Goal: Navigation & Orientation: Find specific page/section

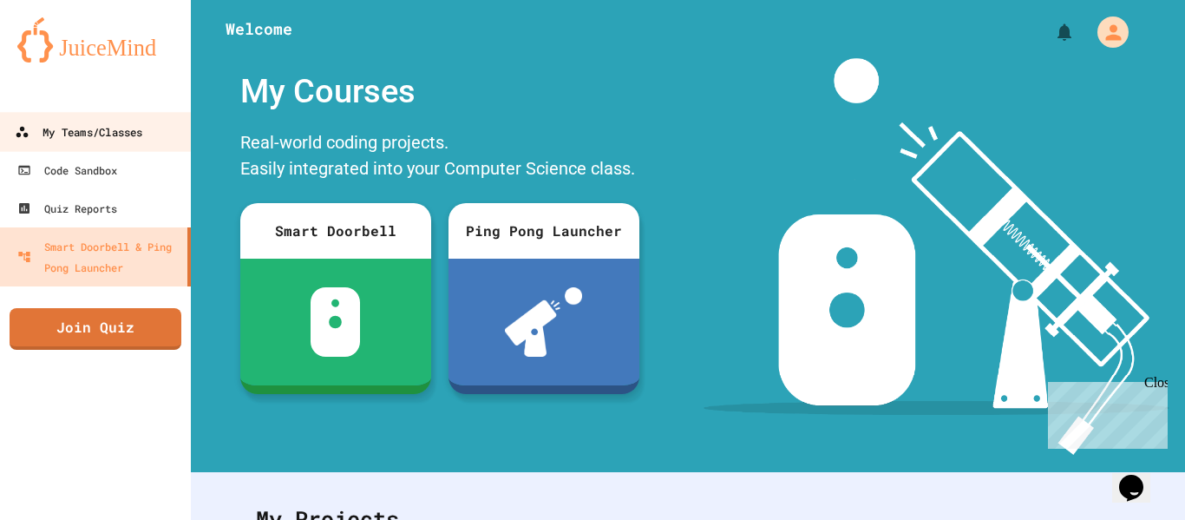
click at [137, 139] on div "My Teams/Classes" at bounding box center [79, 132] width 128 height 22
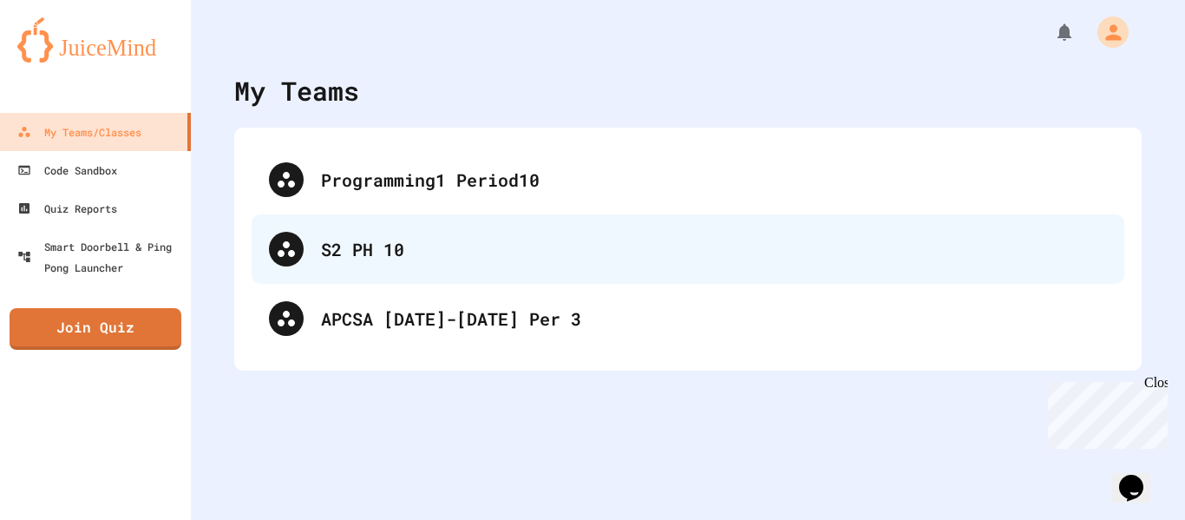
click at [334, 246] on div "S2 PH 10" at bounding box center [714, 249] width 786 height 26
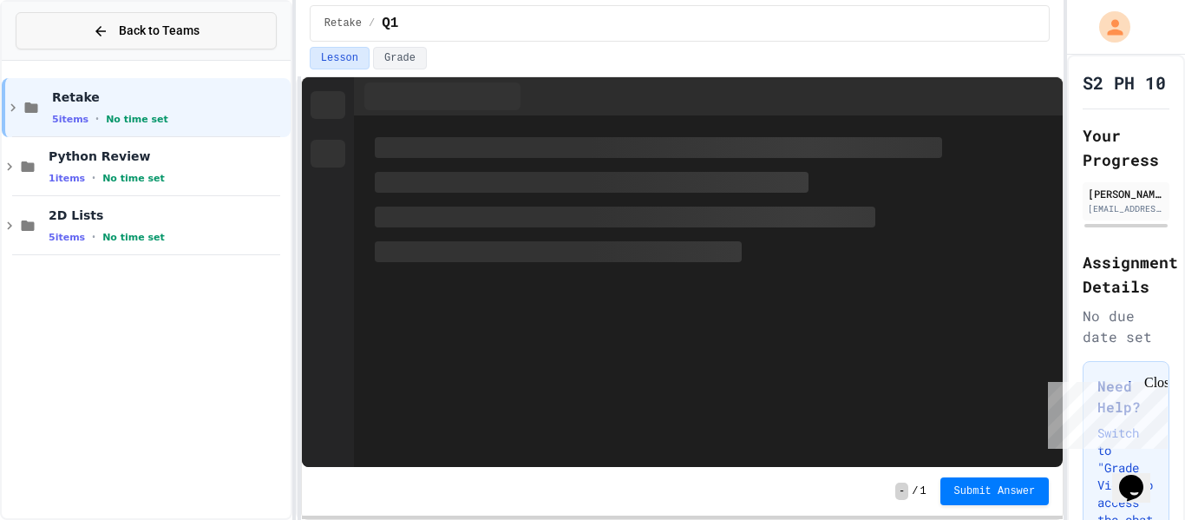
click at [93, 33] on icon at bounding box center [101, 31] width 16 height 16
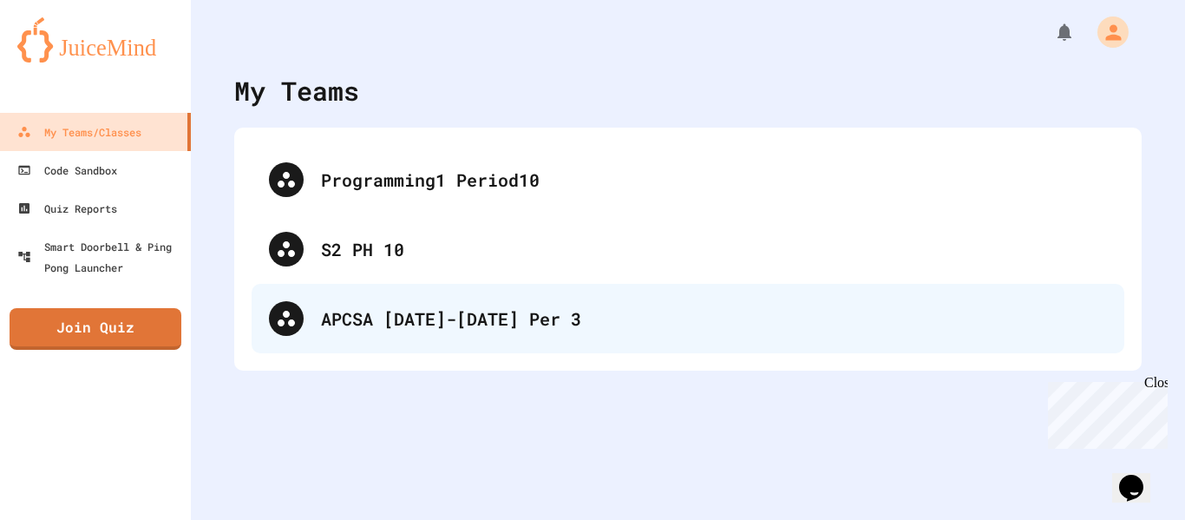
click at [366, 324] on div "APCSA [DATE]-[DATE] Per 3" at bounding box center [714, 318] width 786 height 26
